Goal: Task Accomplishment & Management: Manage account settings

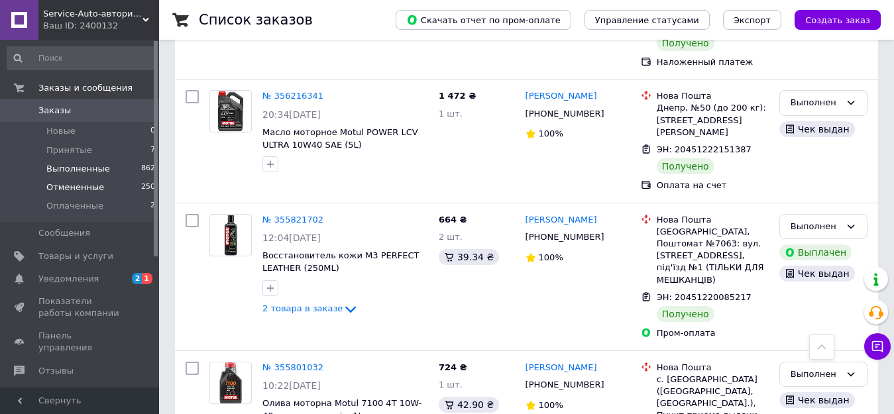
scroll to position [597, 0]
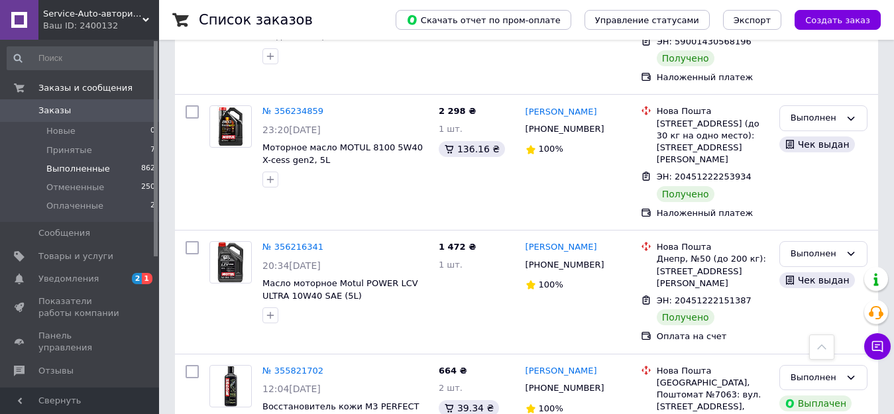
click at [87, 170] on span "Выполненные" at bounding box center [78, 169] width 64 height 12
click at [70, 150] on span "Принятые" at bounding box center [69, 150] width 46 height 12
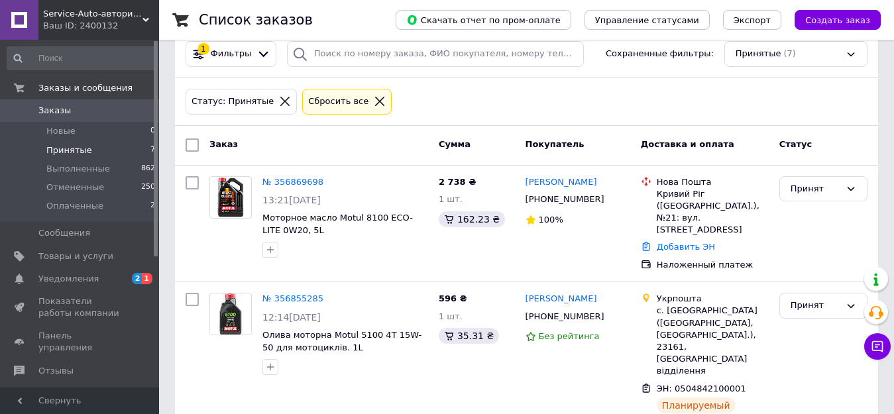
scroll to position [133, 0]
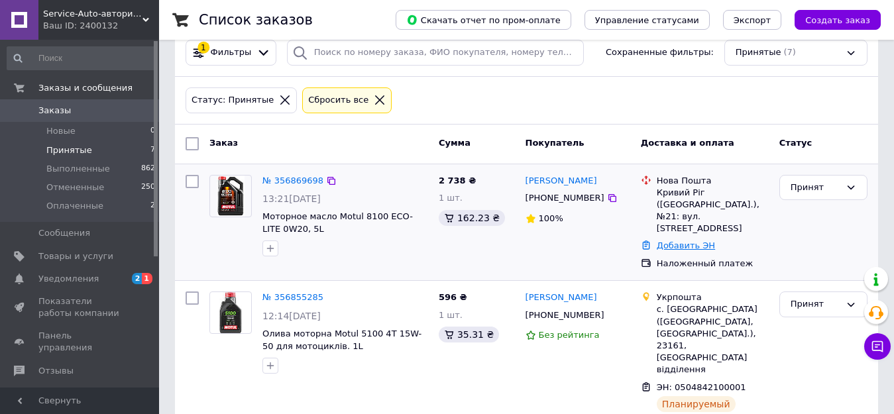
click at [675, 245] on link "Добавить ЭН" at bounding box center [686, 246] width 58 height 10
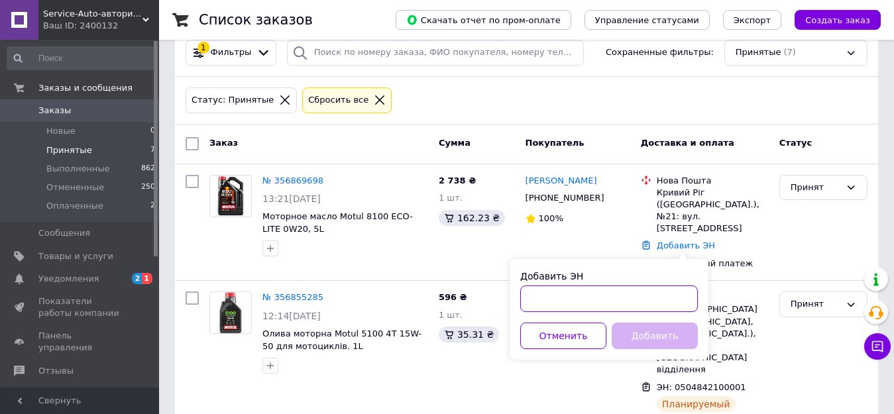
click at [610, 293] on input "Добавить ЭН" at bounding box center [609, 299] width 178 height 27
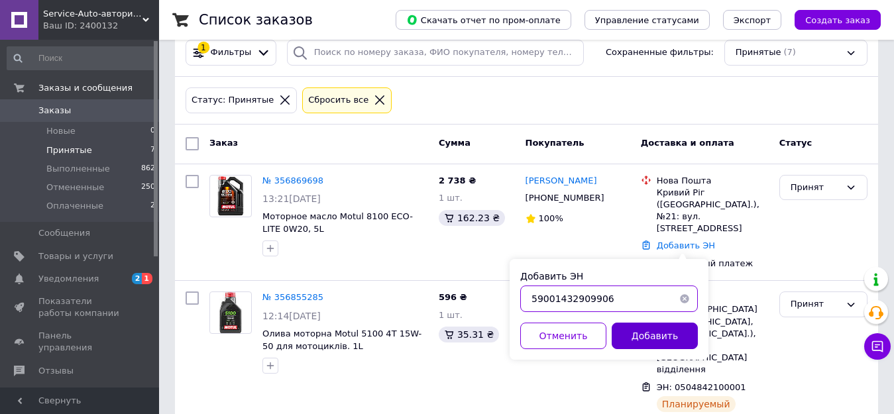
type input "59001432909906"
click at [646, 337] on button "Добавить" at bounding box center [655, 336] width 86 height 27
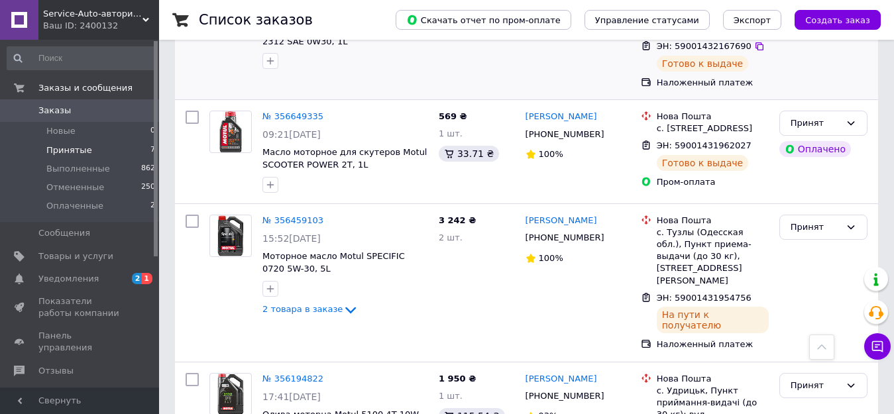
scroll to position [846, 0]
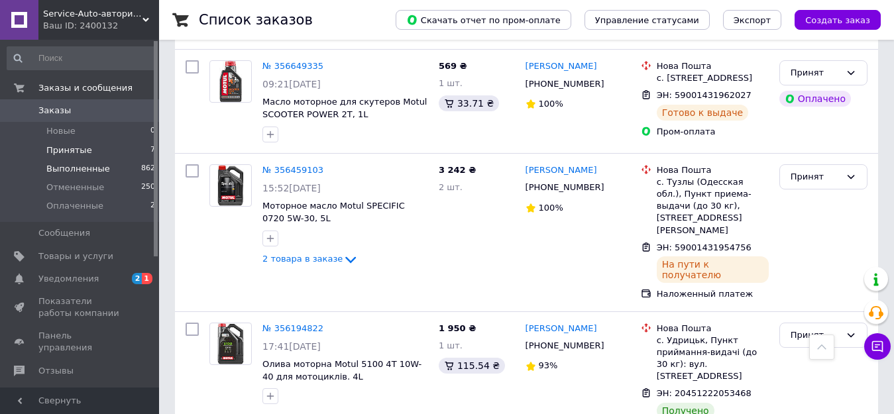
click at [76, 168] on span "Выполненные" at bounding box center [78, 169] width 64 height 12
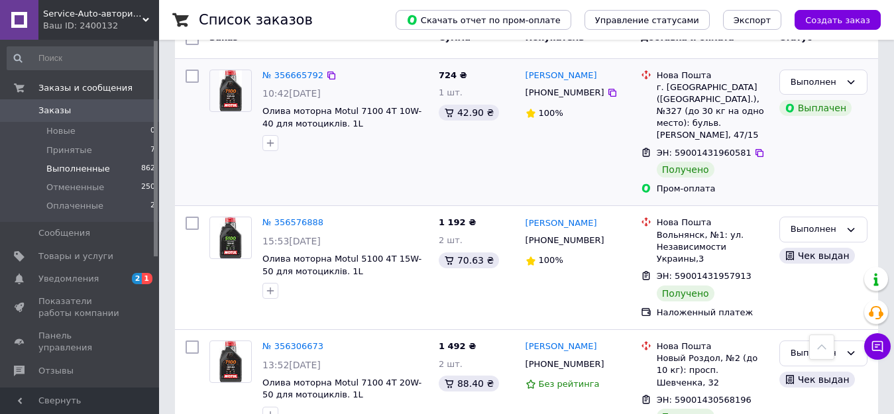
scroll to position [133, 0]
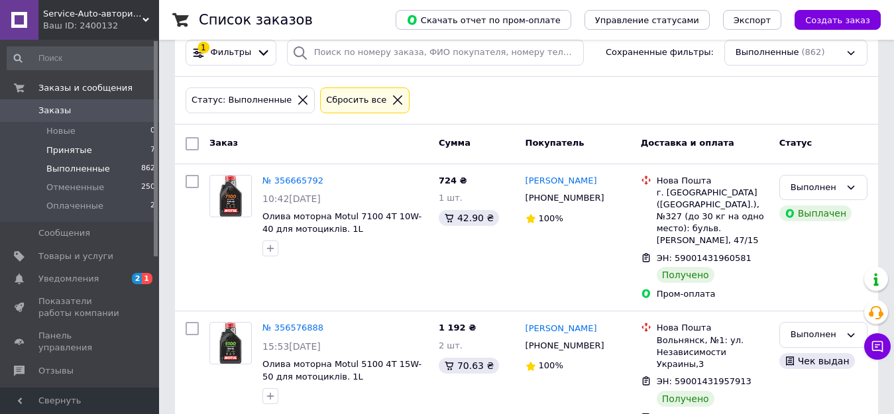
click at [84, 152] on span "Принятые" at bounding box center [69, 150] width 46 height 12
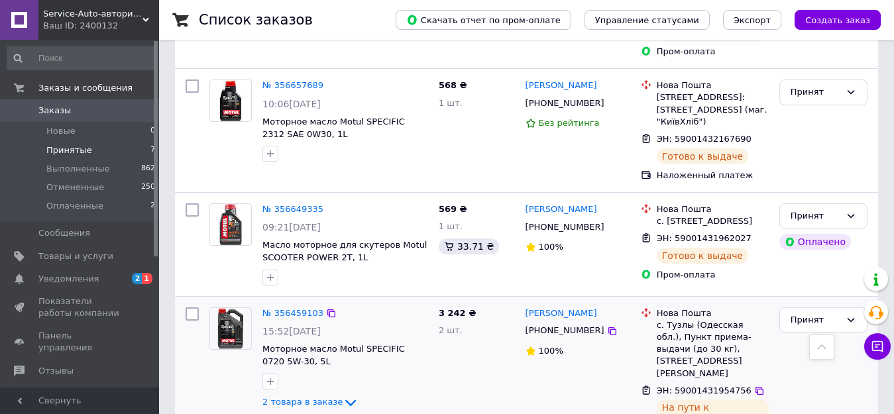
scroll to position [559, 0]
